Goal: Task Accomplishment & Management: Manage account settings

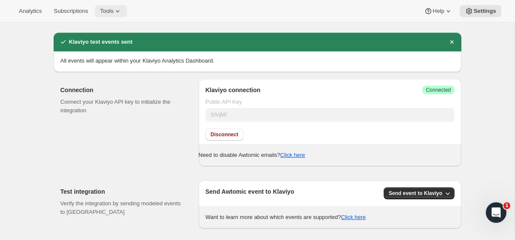
click at [127, 9] on button "Tools" at bounding box center [111, 11] width 32 height 12
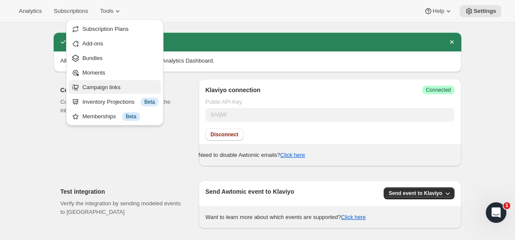
click at [110, 91] on span "Campaign links" at bounding box center [120, 87] width 76 height 9
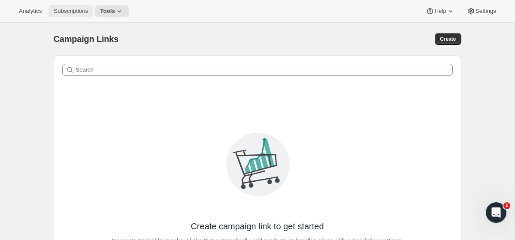
click at [83, 13] on span "Subscriptions" at bounding box center [71, 11] width 34 height 7
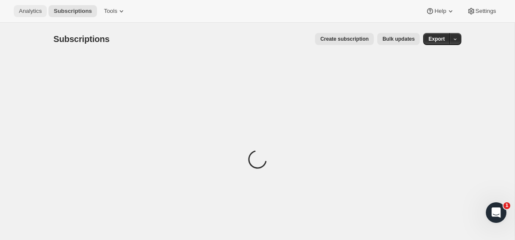
click at [39, 13] on span "Analytics" at bounding box center [30, 11] width 23 height 7
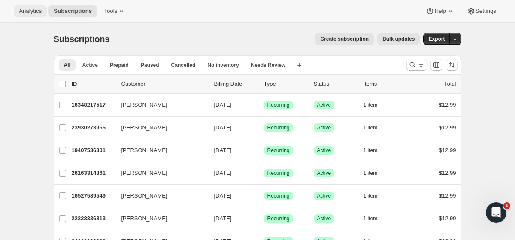
click at [26, 12] on span "Analytics" at bounding box center [30, 11] width 23 height 7
click at [116, 18] on div "Analytics Subscriptions Tools Help Settings" at bounding box center [257, 11] width 515 height 23
click at [123, 14] on icon at bounding box center [121, 11] width 9 height 9
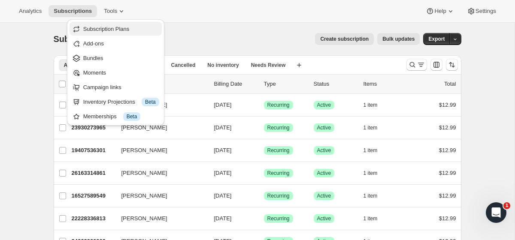
click at [124, 28] on span "Subscription Plans" at bounding box center [106, 29] width 46 height 6
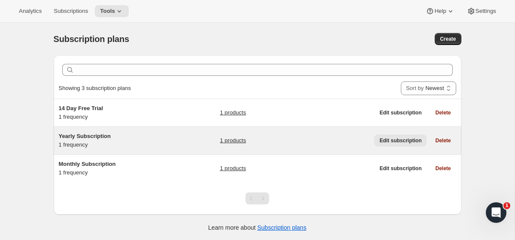
click at [399, 140] on span "Edit subscription" at bounding box center [400, 140] width 42 height 7
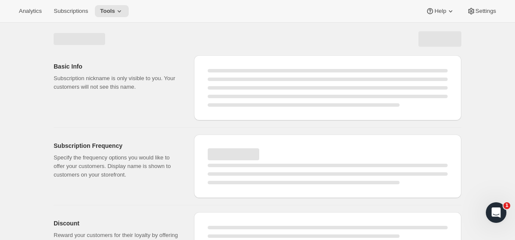
select select "WEEK"
select select "MONTH"
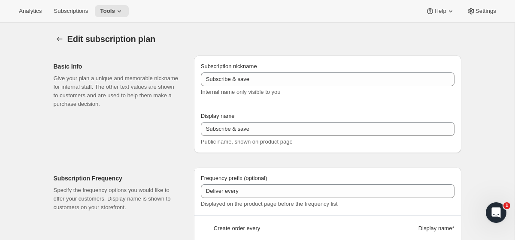
type input "Yearly Subscription"
type input "Subscribe & save $50 a year"
type input "Delivered to you every"
type input "1"
select select "YEAR"
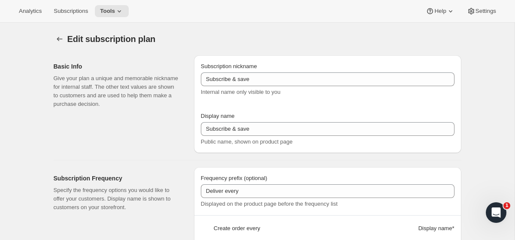
type input "Year"
type input "0.0"
select select "FIXED_AMOUNT"
type input "Save more than $50 a year with an annual plan. You can modify or cancel your su…"
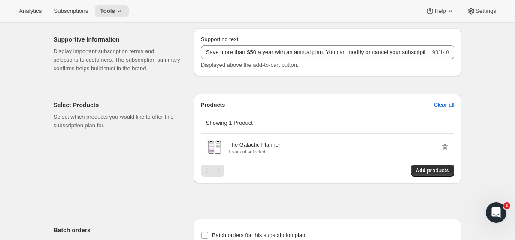
scroll to position [422, 0]
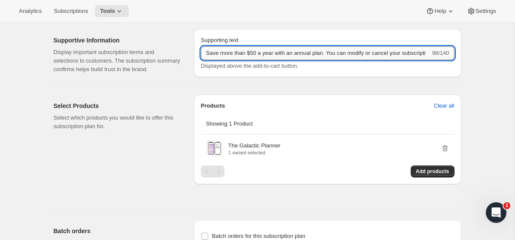
click at [359, 60] on input "Save more than $50 a year with an annual plan. You can modify or cancel your su…" at bounding box center [315, 53] width 229 height 14
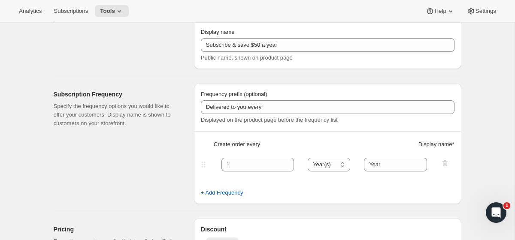
scroll to position [83, 0]
